Goal: Task Accomplishment & Management: Manage account settings

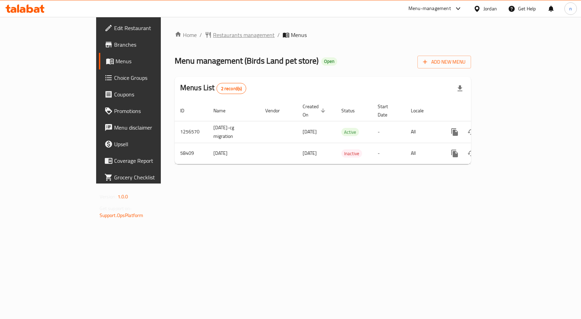
click at [213, 39] on span "Restaurants management" at bounding box center [244, 35] width 62 height 8
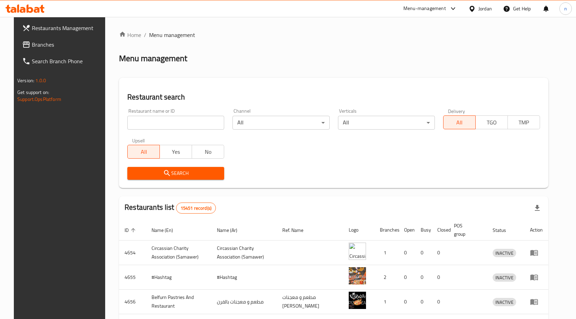
click at [32, 45] on span "Branches" at bounding box center [68, 44] width 73 height 8
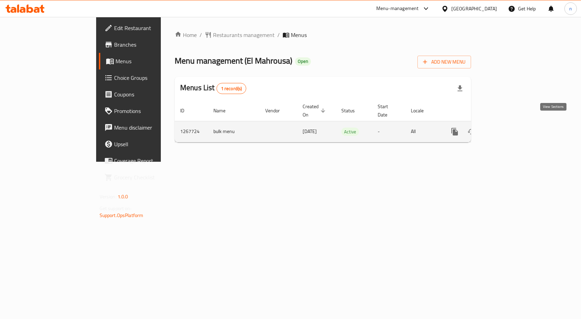
click at [509, 128] on icon "enhanced table" at bounding box center [505, 132] width 8 height 8
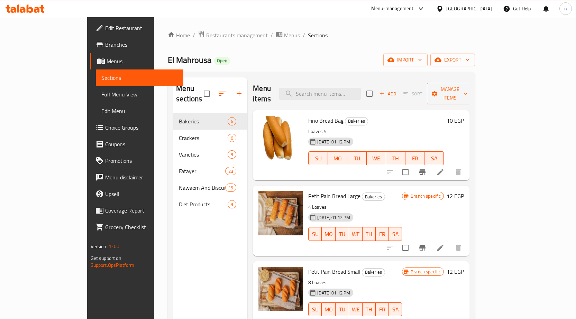
click at [105, 130] on span "Choice Groups" at bounding box center [141, 127] width 73 height 8
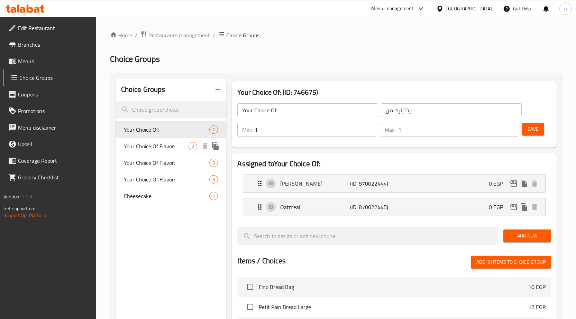
click at [168, 144] on span "Your Choice Of Flavor:" at bounding box center [156, 146] width 65 height 8
type input "Your Choice Of Flavor:"
type input "إختيارك من النكهة:"
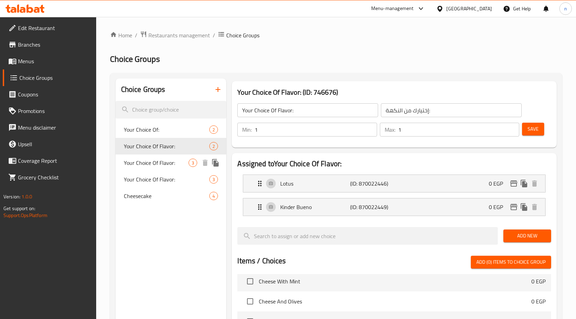
click at [163, 163] on span "Your Choice Of Flavor:" at bounding box center [156, 163] width 65 height 8
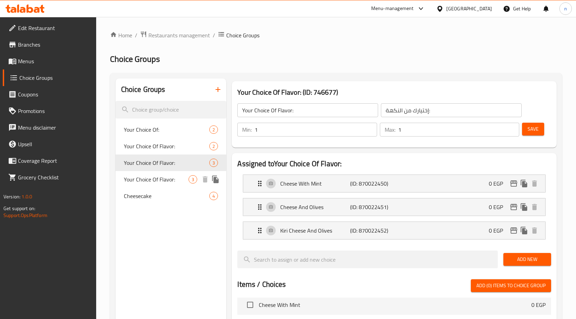
click at [163, 179] on span "Your Choice Of Flavor:" at bounding box center [156, 179] width 65 height 8
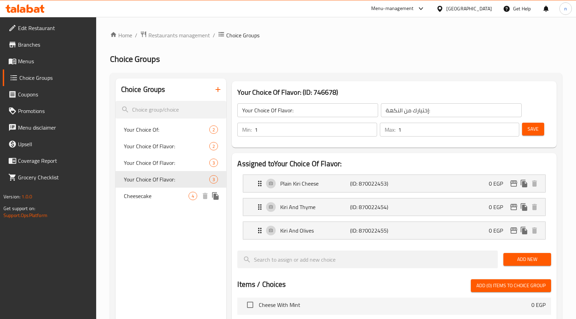
click at [153, 196] on span "Cheesecake" at bounding box center [156, 196] width 65 height 8
type input "Cheesecake"
type input "تشيز كيك"
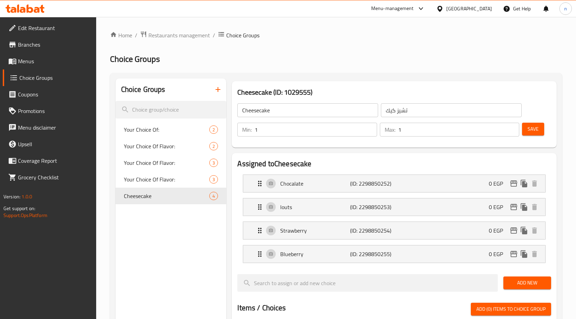
click at [25, 62] on span "Menus" at bounding box center [54, 61] width 73 height 8
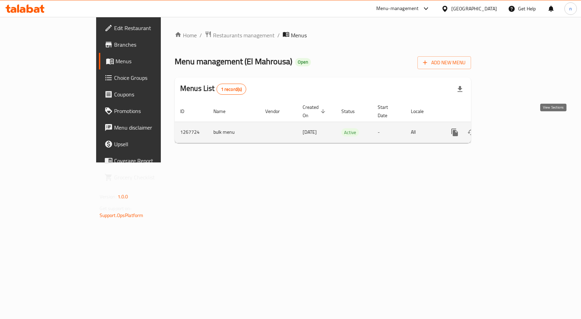
click at [508, 129] on icon "enhanced table" at bounding box center [505, 132] width 6 height 6
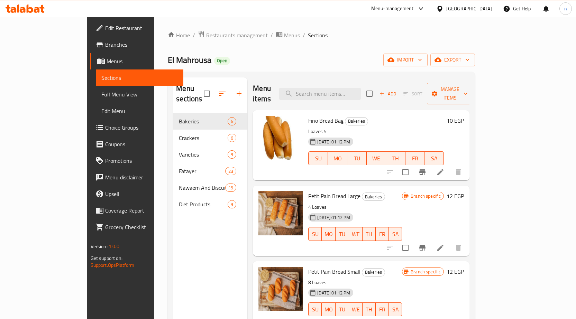
click at [107, 62] on span "Menus" at bounding box center [142, 61] width 71 height 8
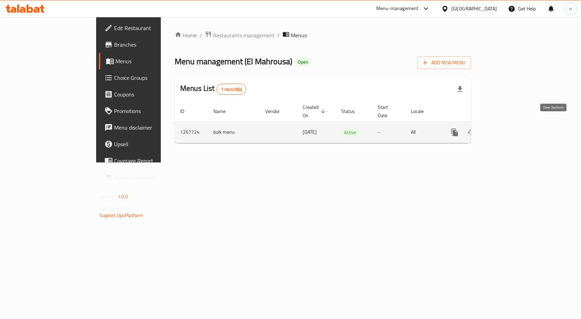
click at [509, 128] on icon "enhanced table" at bounding box center [505, 132] width 8 height 8
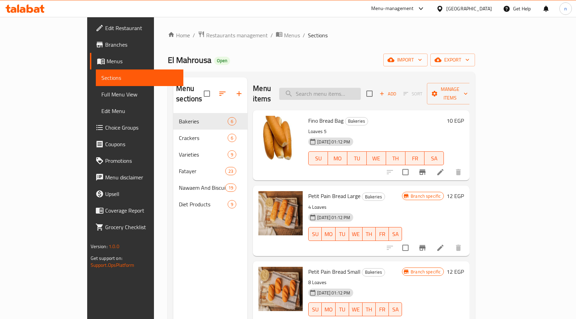
click at [361, 88] on input "search" at bounding box center [320, 94] width 82 height 12
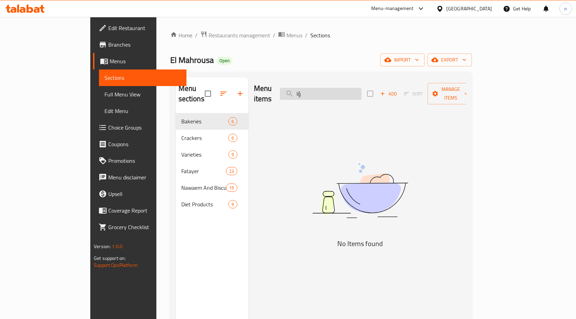
type input "ؤ"
type input "تشيز كيك"
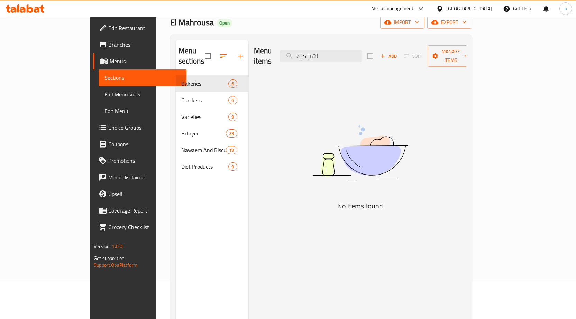
scroll to position [28, 0]
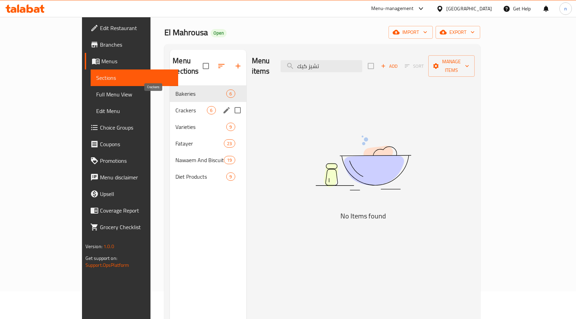
click at [175, 106] on span "Crackers" at bounding box center [190, 110] width 31 height 8
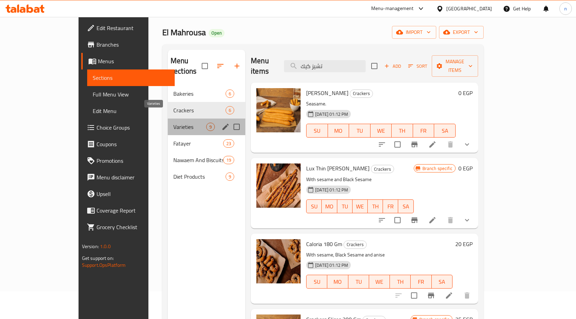
click at [173, 123] on span "Varieties" at bounding box center [189, 127] width 33 height 8
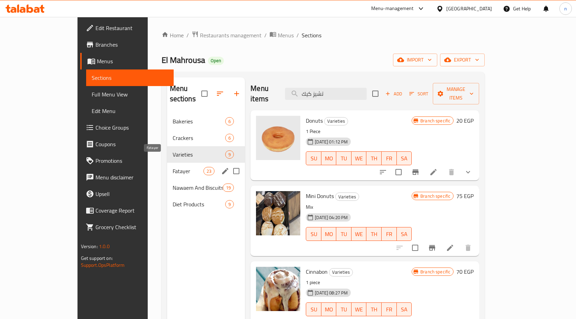
click at [173, 167] on span "Fatayer" at bounding box center [188, 171] width 31 height 8
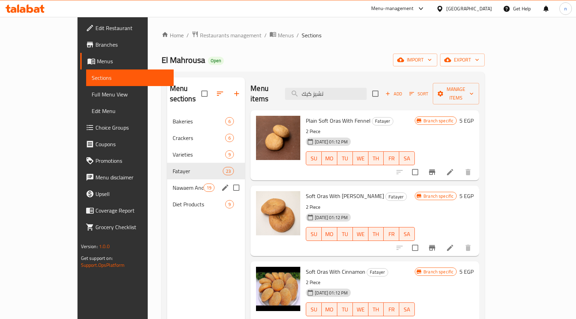
click at [173, 184] on span "Nawaem And Biscuits" at bounding box center [188, 188] width 31 height 8
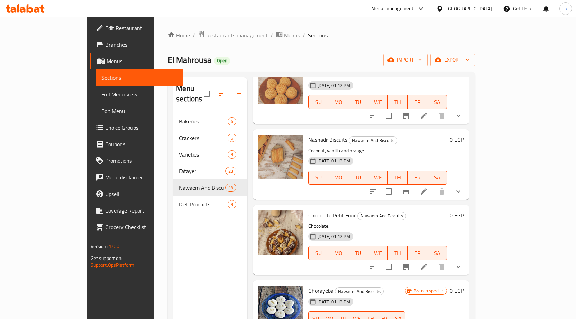
scroll to position [346, 0]
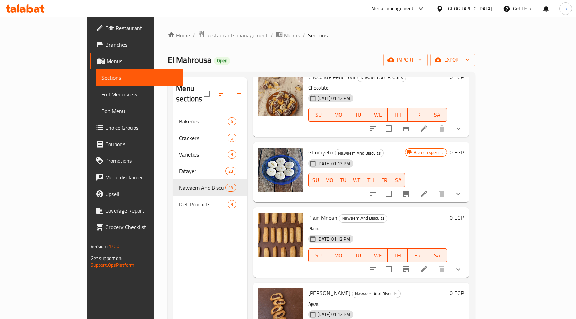
drag, startPoint x: 139, startPoint y: 197, endPoint x: 117, endPoint y: 284, distance: 89.9
click at [179, 200] on span "Diet Products" at bounding box center [203, 204] width 49 height 8
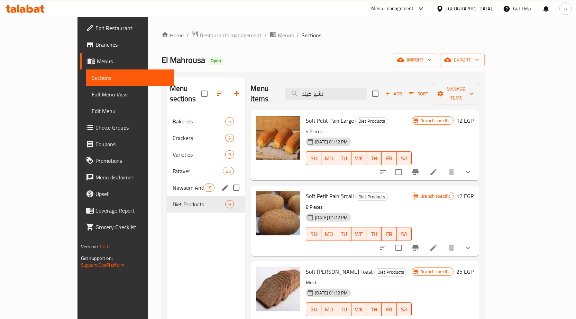
click at [167, 180] on div "Nawaem And Biscuits 19" at bounding box center [206, 188] width 78 height 17
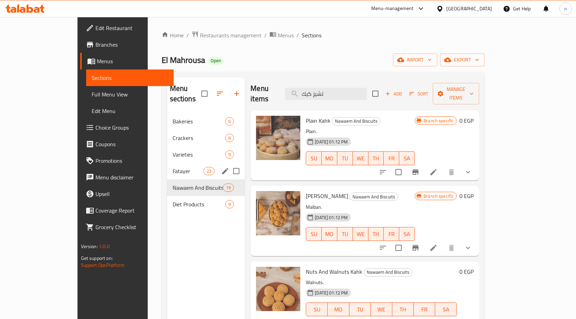
click at [167, 163] on div "Fatayer 23" at bounding box center [206, 171] width 78 height 17
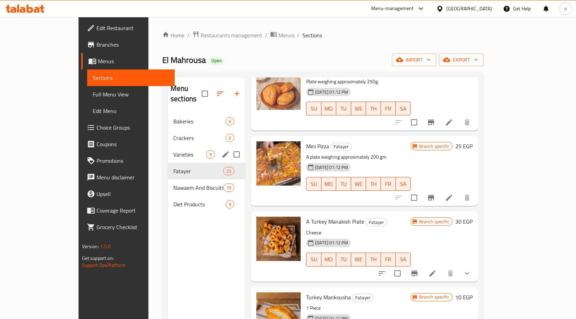
click at [173, 150] on span "Varieties" at bounding box center [189, 154] width 33 height 8
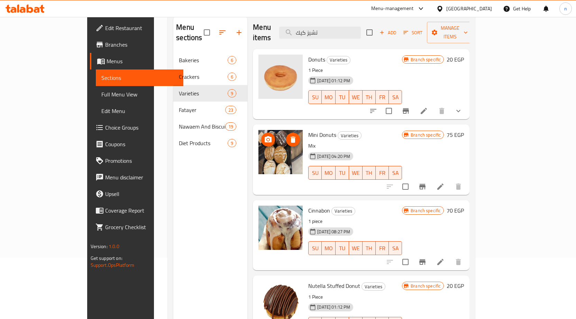
scroll to position [28, 0]
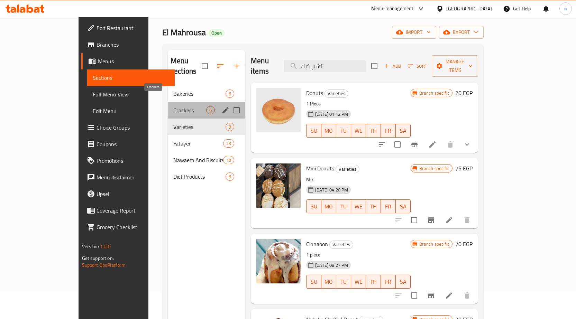
click at [173, 106] on span "Crackers" at bounding box center [189, 110] width 33 height 8
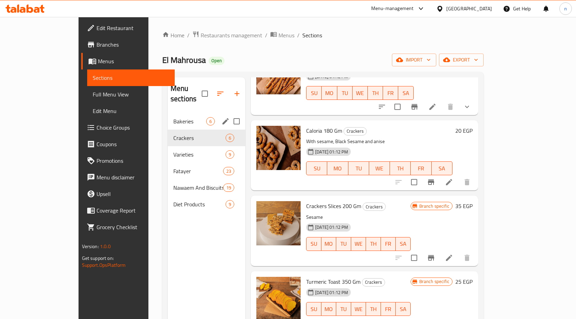
click at [173, 117] on span "Bakeries" at bounding box center [189, 121] width 33 height 8
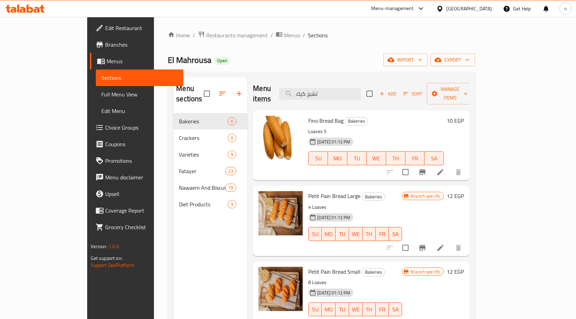
click at [105, 128] on span "Choice Groups" at bounding box center [141, 127] width 73 height 8
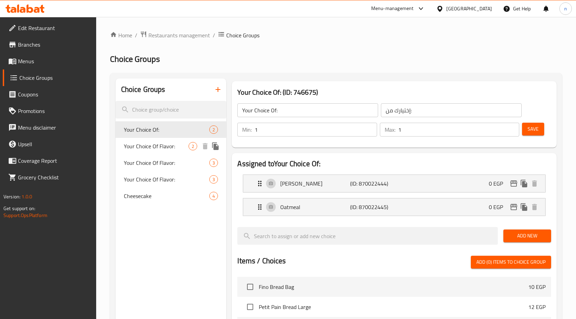
click at [128, 139] on div "Your Choice Of Flavor: 2" at bounding box center [171, 146] width 111 height 17
type input "Your Choice Of Flavor:"
type input "إختيارك من النكهة:"
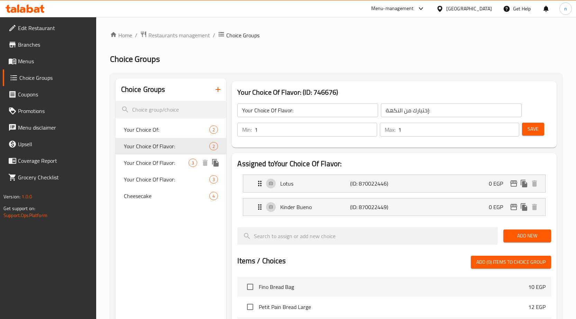
click at [140, 167] on span "Your Choice Of Flavor:" at bounding box center [156, 163] width 65 height 8
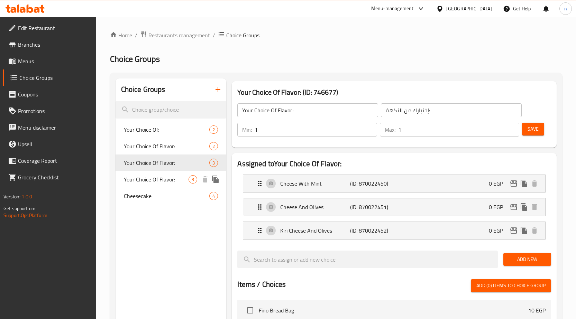
click at [137, 185] on div "Your Choice Of Flavor: 3" at bounding box center [171, 179] width 111 height 17
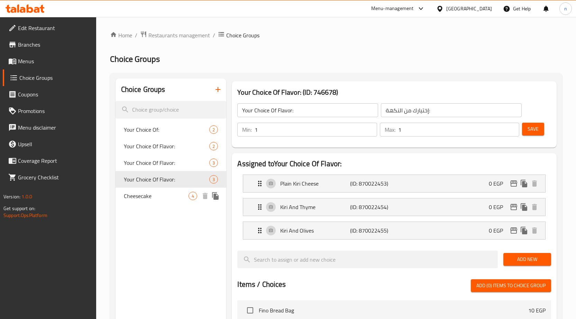
click at [136, 198] on span "Cheesecake" at bounding box center [156, 196] width 65 height 8
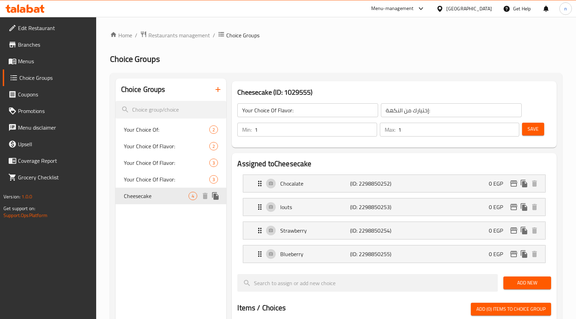
type input "Cheesecake"
type input "تشيز كيك"
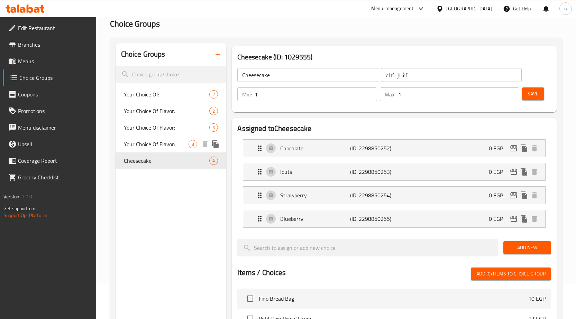
scroll to position [35, 0]
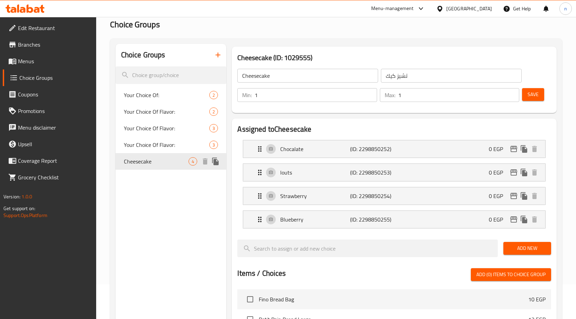
click at [147, 163] on span "Cheesecake" at bounding box center [156, 161] width 65 height 8
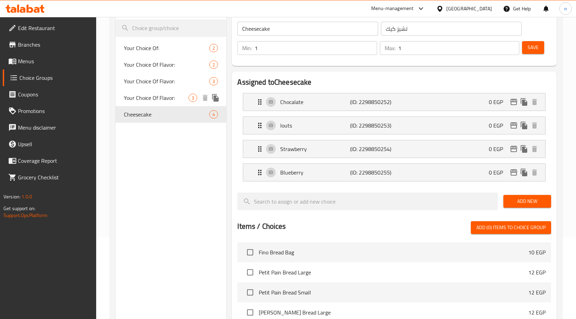
scroll to position [69, 0]
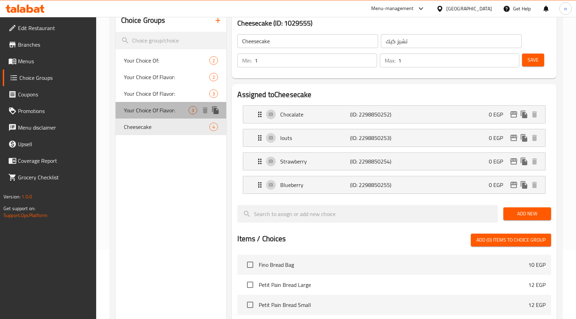
click at [139, 104] on div "Your Choice Of Flavor: 3" at bounding box center [171, 110] width 111 height 17
type input "Your Choice Of Flavor:"
type input "إختيارك من النكهة:"
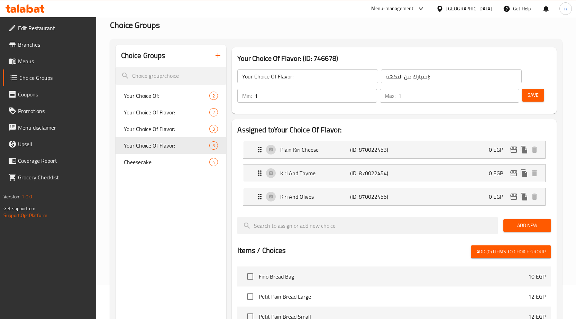
scroll to position [0, 0]
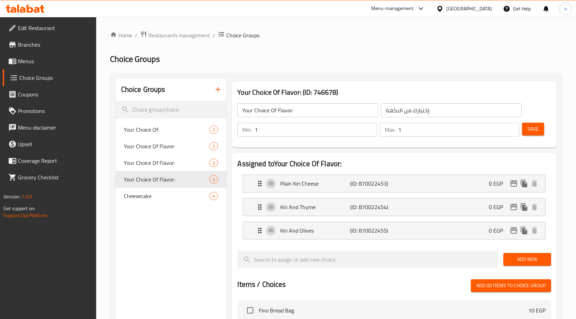
click at [42, 77] on span "Choice Groups" at bounding box center [54, 78] width 71 height 8
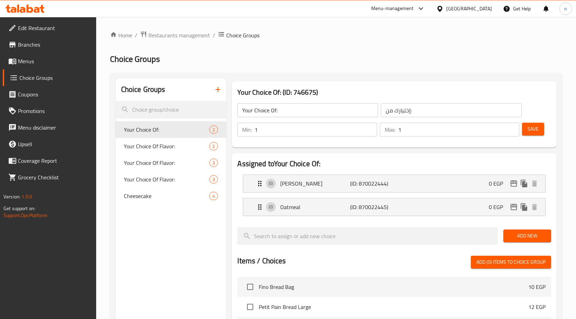
click at [26, 62] on span "Menus" at bounding box center [54, 61] width 73 height 8
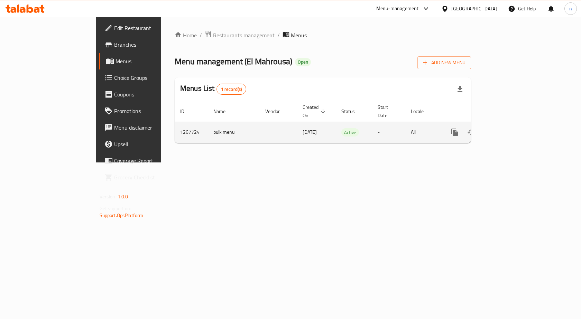
click at [508, 129] on icon "enhanced table" at bounding box center [505, 132] width 6 height 6
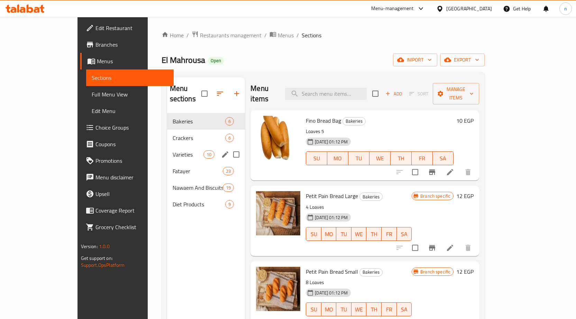
click at [167, 150] on div "Varieties 10" at bounding box center [206, 154] width 78 height 17
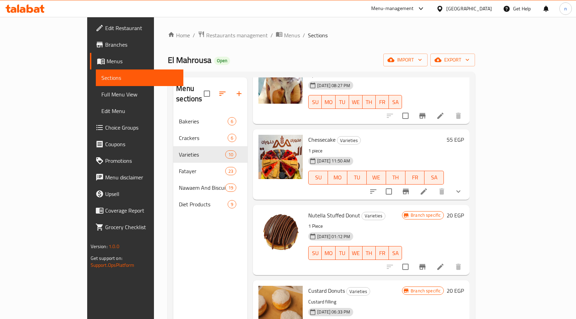
scroll to position [177, 0]
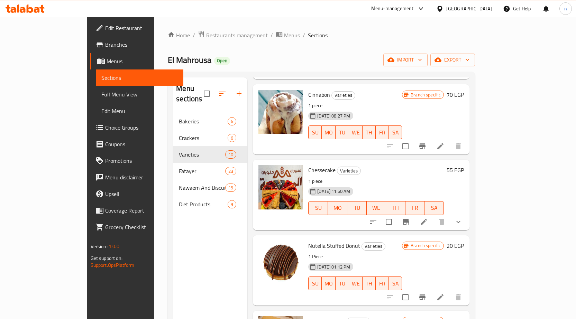
click at [308, 165] on span "Chessecake" at bounding box center [321, 170] width 27 height 10
click at [433, 216] on li at bounding box center [423, 222] width 19 height 12
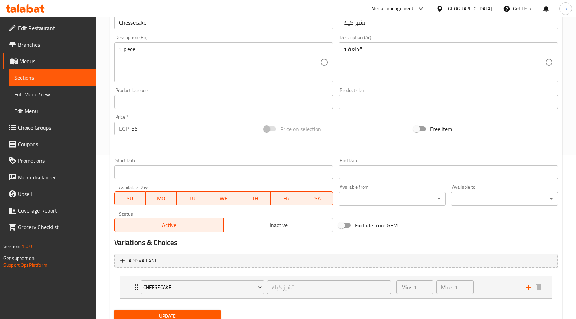
scroll to position [191, 0]
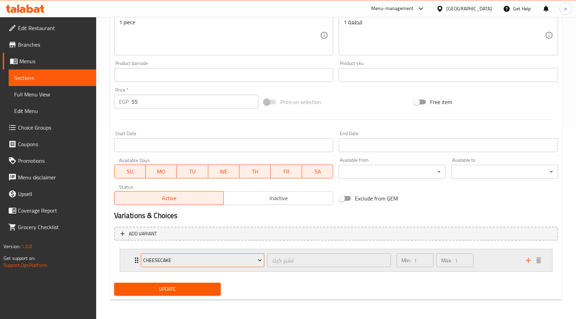
click at [247, 264] on span "Cheesecake" at bounding box center [202, 260] width 119 height 9
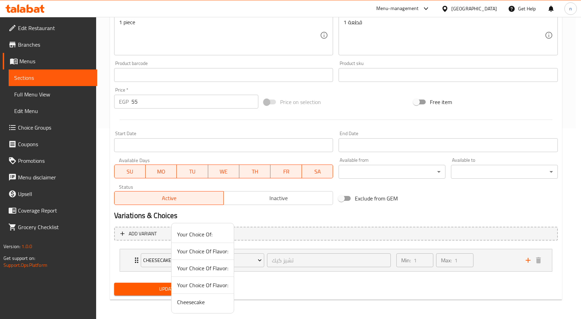
click at [219, 253] on span "Your Choice Of Flavor:" at bounding box center [202, 251] width 51 height 8
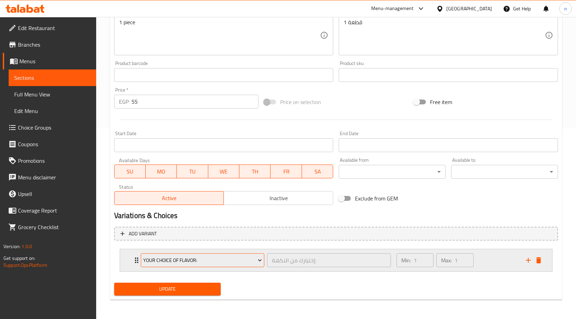
click at [220, 265] on button "Your Choice Of Flavor:" at bounding box center [203, 261] width 124 height 14
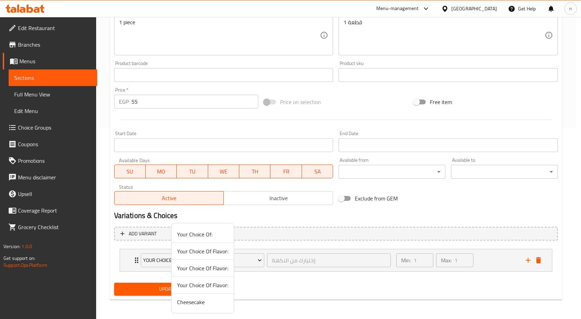
click at [378, 273] on div at bounding box center [290, 159] width 581 height 319
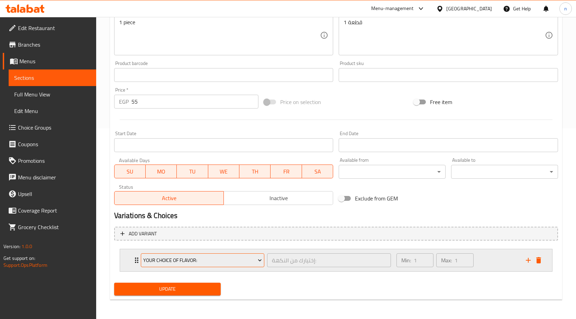
click at [251, 259] on span "Your Choice Of Flavor:" at bounding box center [202, 260] width 119 height 9
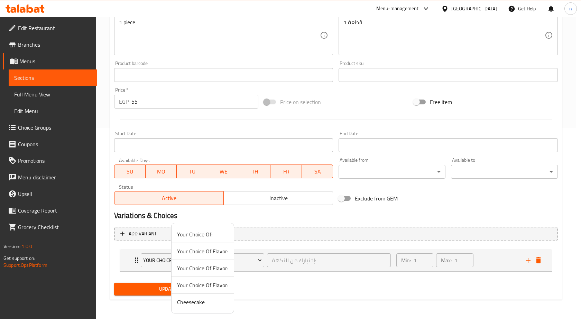
click at [198, 269] on span "Your Choice Of Flavor:" at bounding box center [202, 268] width 51 height 8
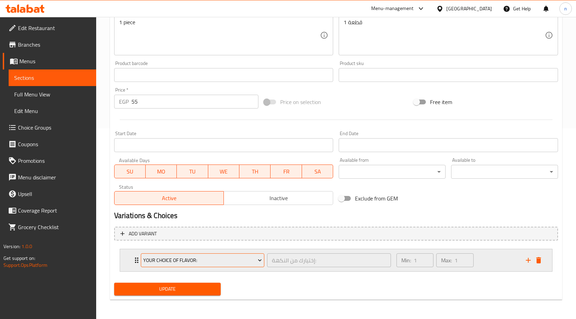
click at [198, 264] on span "Your Choice Of Flavor:" at bounding box center [202, 260] width 119 height 9
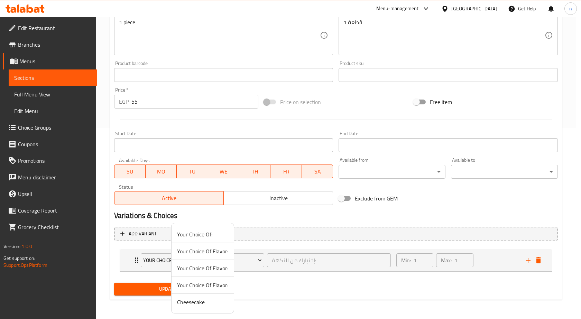
click at [198, 284] on span "Your Choice Of Flavor:" at bounding box center [202, 285] width 51 height 8
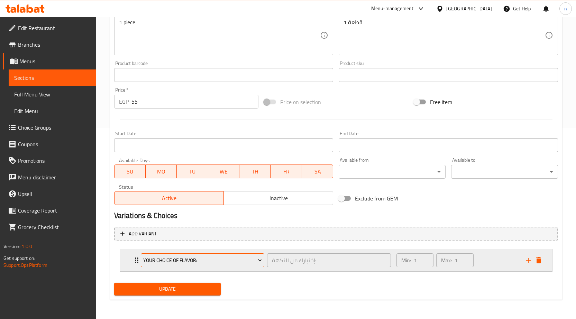
click at [207, 261] on span "Your Choice Of Flavor:" at bounding box center [202, 260] width 119 height 9
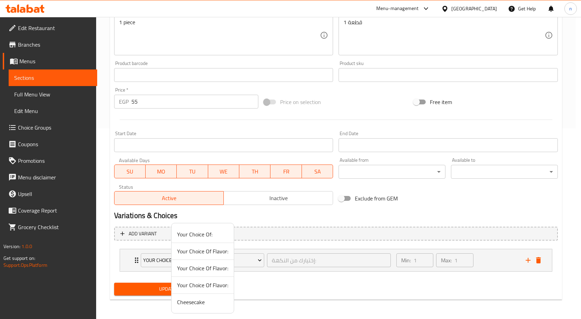
click at [202, 298] on span "Cheesecake" at bounding box center [202, 302] width 51 height 8
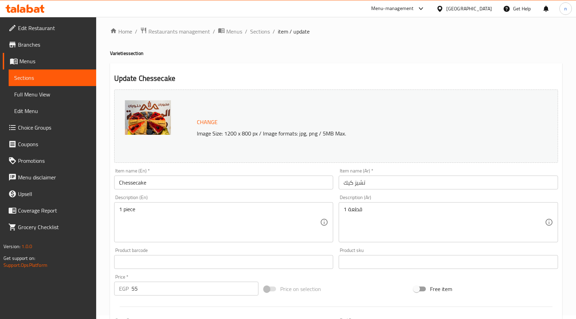
scroll to position [0, 0]
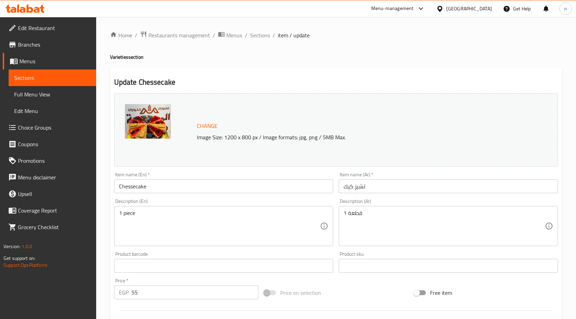
click at [38, 128] on span "Choice Groups" at bounding box center [54, 127] width 73 height 8
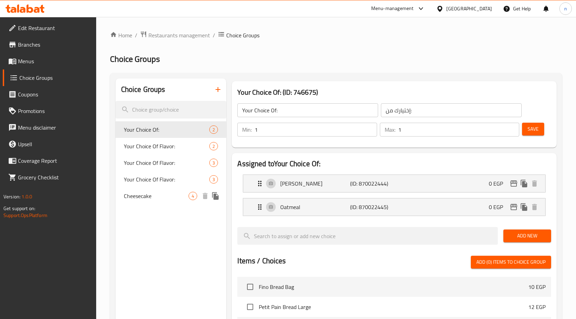
click at [145, 198] on span "Cheesecake" at bounding box center [156, 196] width 65 height 8
type input "Cheesecake"
type input "تشيز كيك"
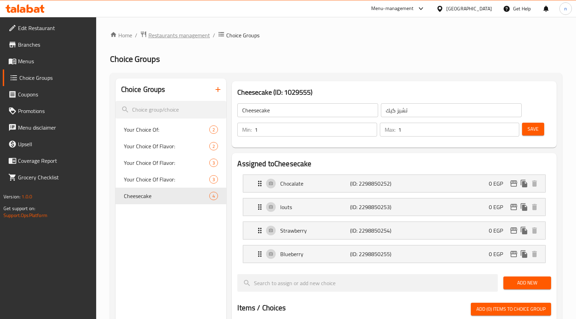
click at [175, 39] on span "Restaurants management" at bounding box center [179, 35] width 62 height 8
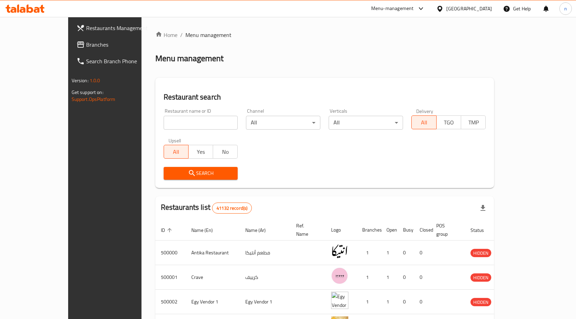
click at [86, 43] on span "Branches" at bounding box center [122, 44] width 73 height 8
